Goal: Obtain resource: Obtain resource

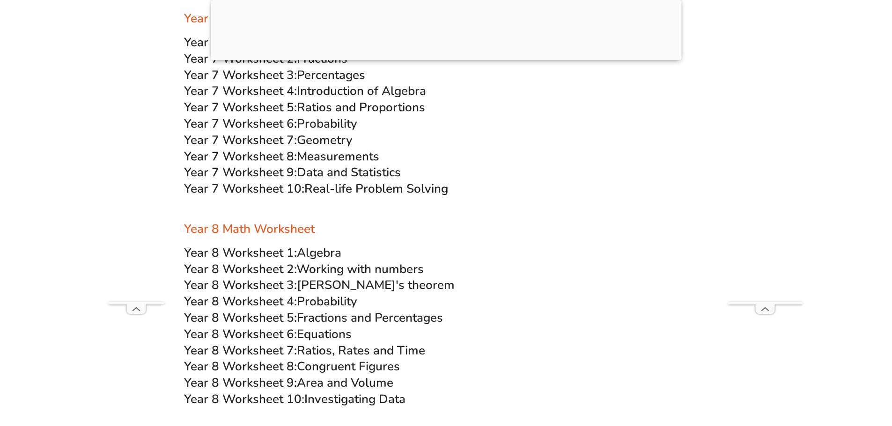
scroll to position [2733, 0]
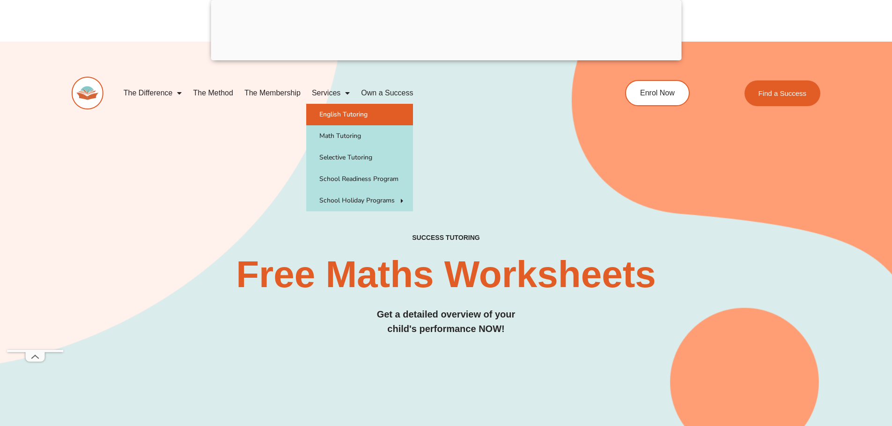
click at [350, 116] on link "English Tutoring" at bounding box center [359, 115] width 107 height 22
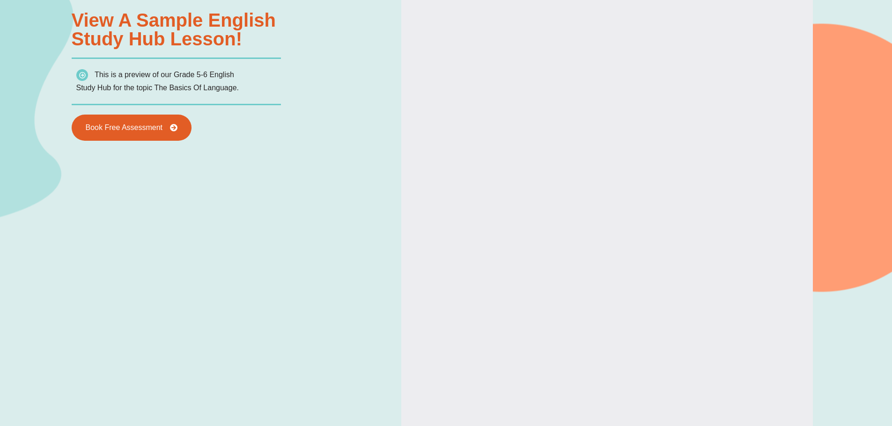
scroll to position [1184, 0]
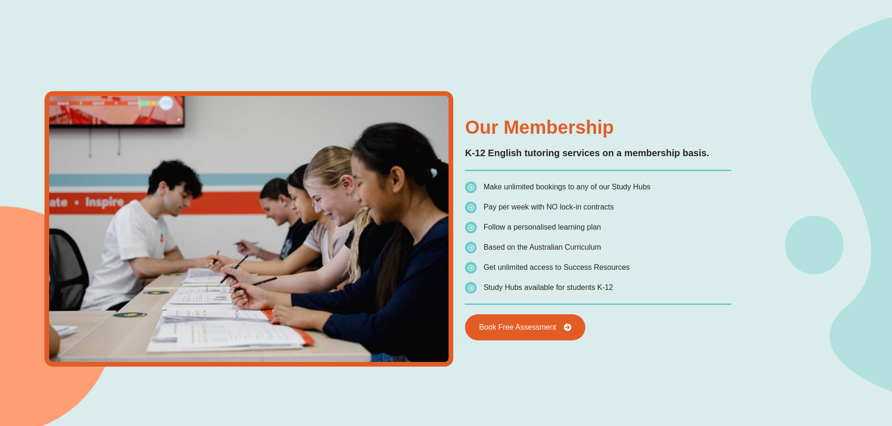
type input "*"
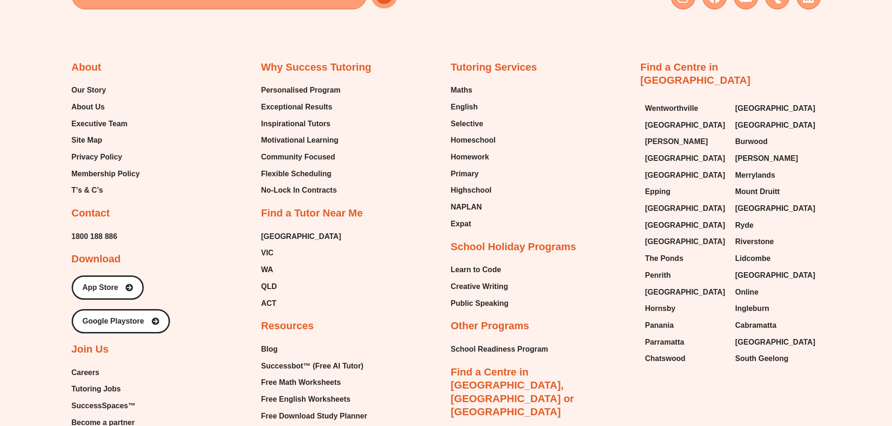
scroll to position [3894, 0]
